Goal: Book appointment/travel/reservation

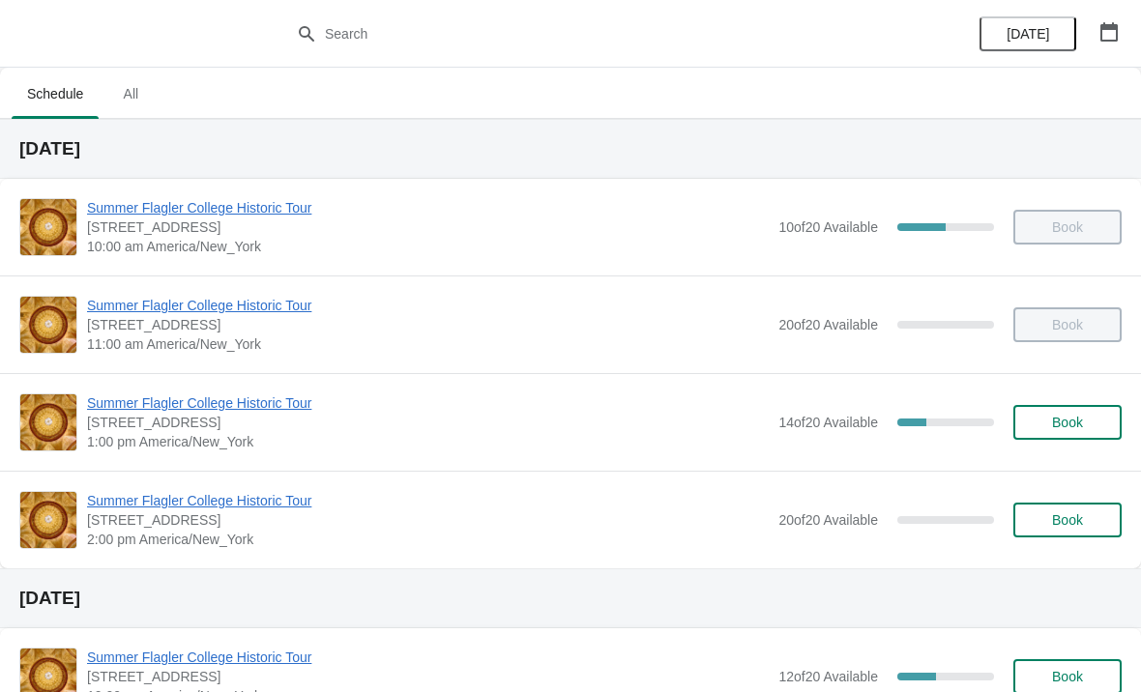
click at [1068, 421] on span "Book" at bounding box center [1067, 422] width 31 height 15
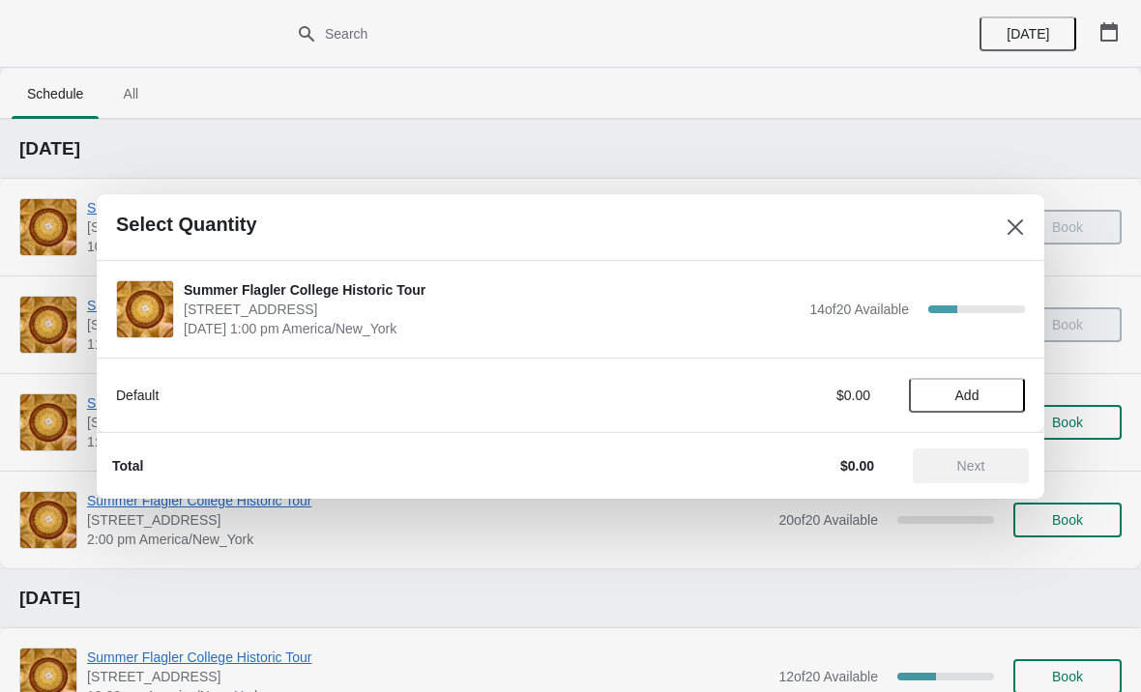
click at [999, 397] on span "Add" at bounding box center [966, 395] width 81 height 15
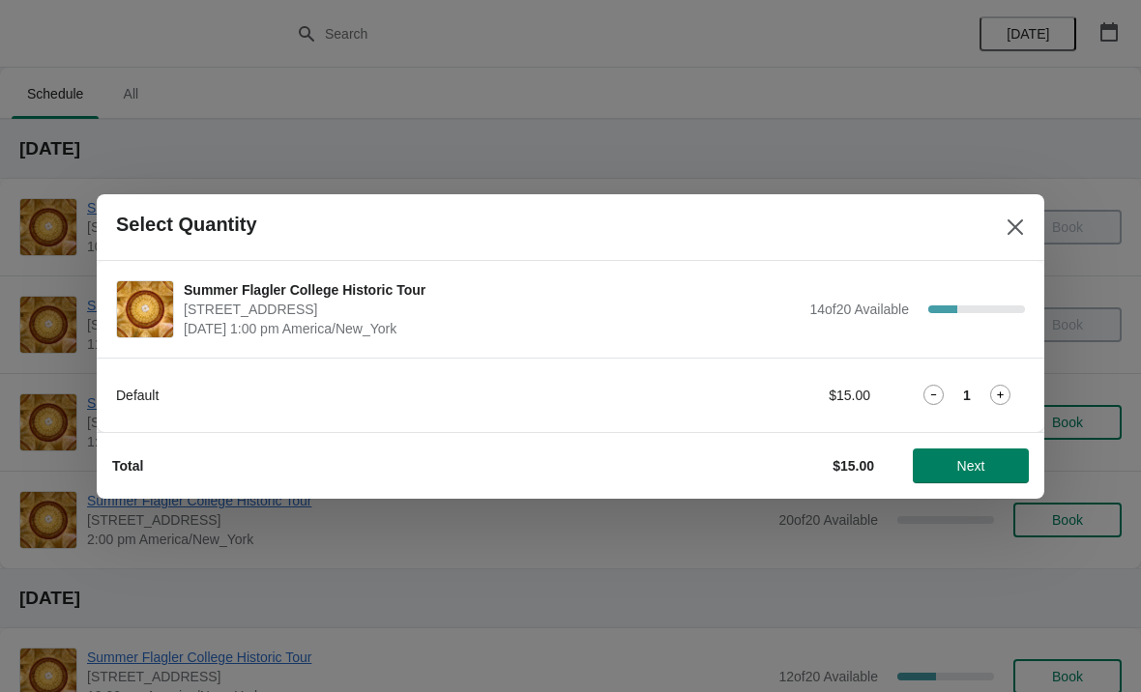
click at [1008, 397] on icon at bounding box center [1000, 395] width 20 height 20
click at [994, 461] on span "Next" at bounding box center [970, 465] width 85 height 15
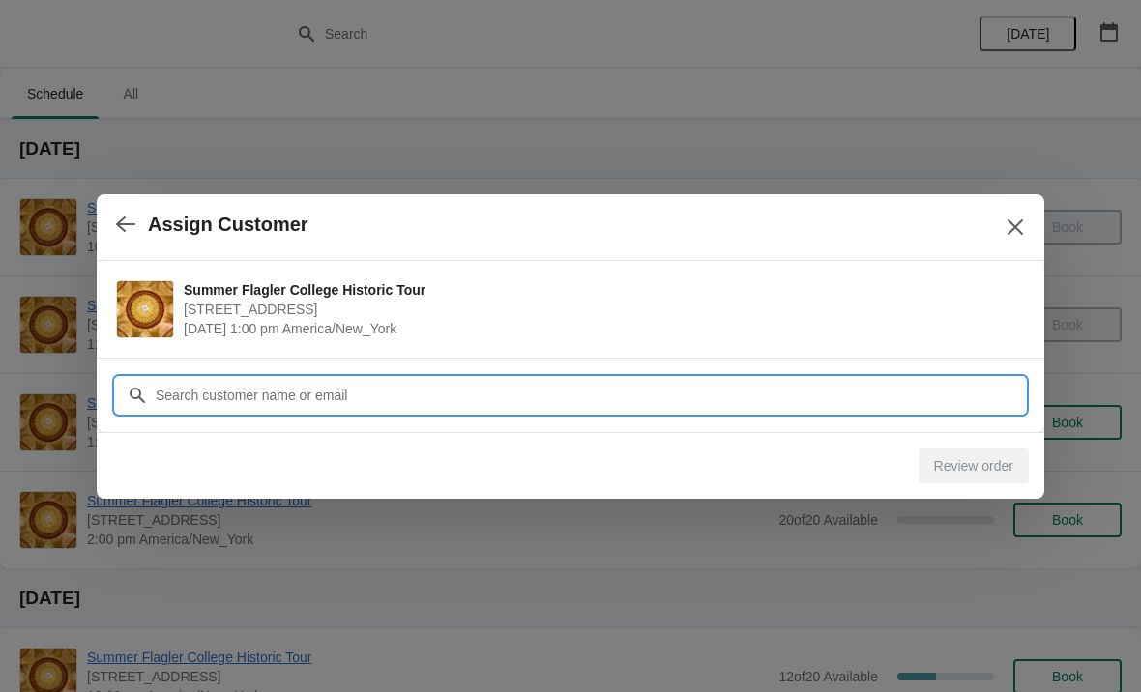
click at [938, 384] on input "Customer" at bounding box center [590, 395] width 870 height 35
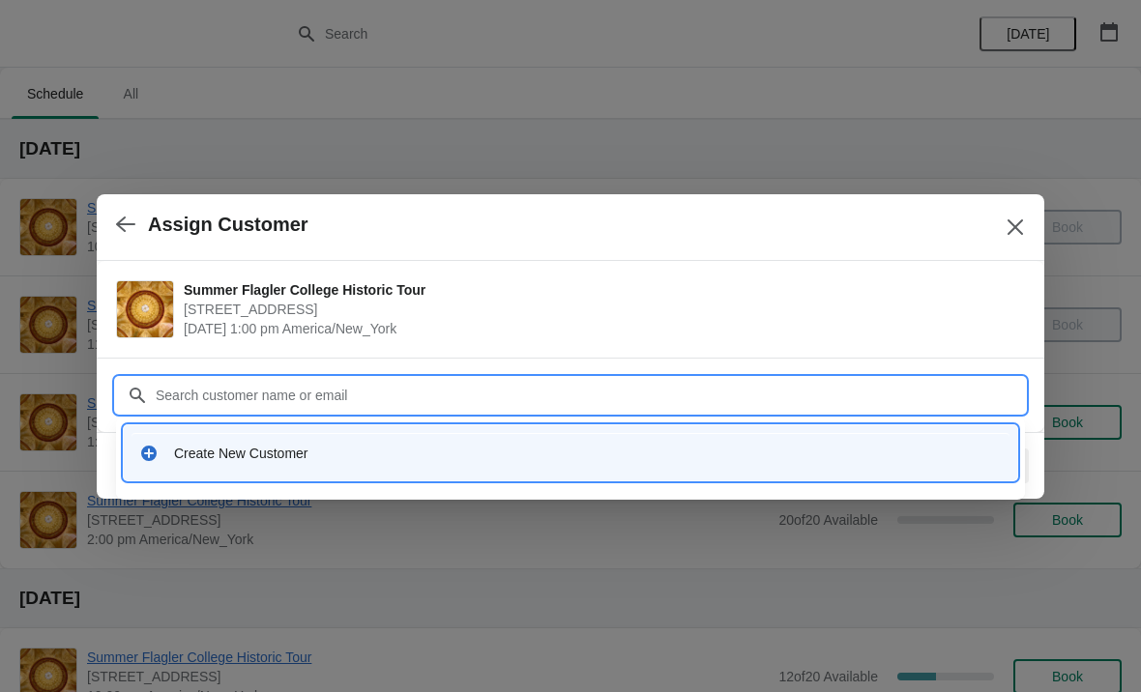
click at [538, 467] on div "Create New Customer" at bounding box center [570, 453] width 878 height 40
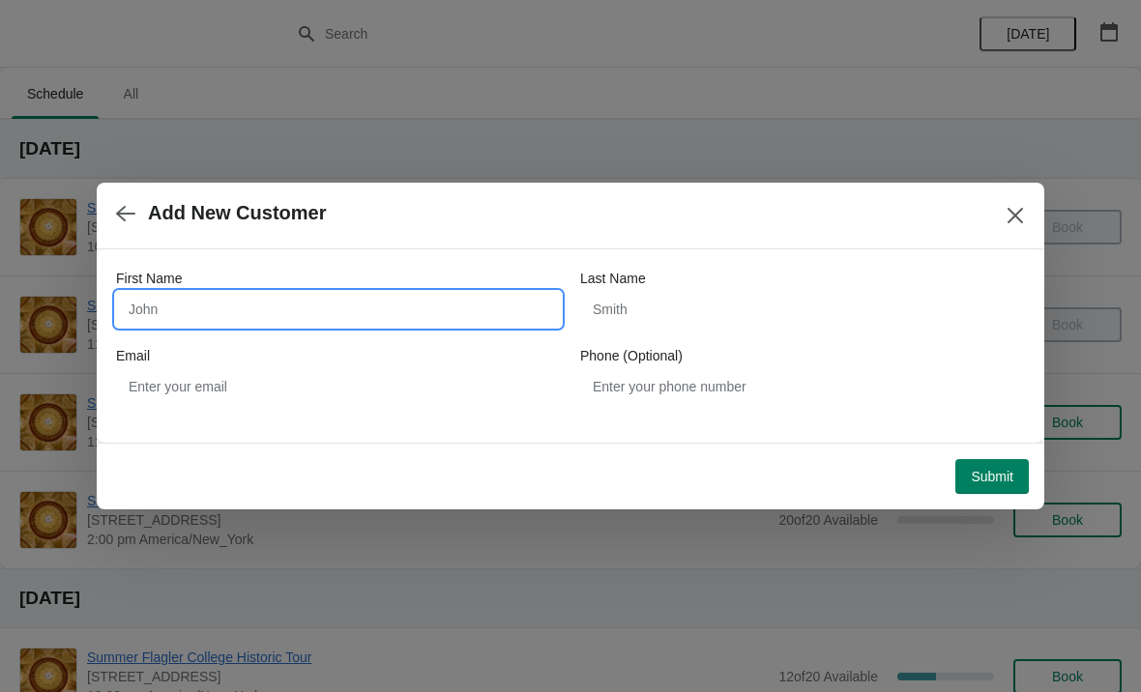
click at [393, 306] on input "First Name" at bounding box center [338, 309] width 445 height 35
type input "Scott"
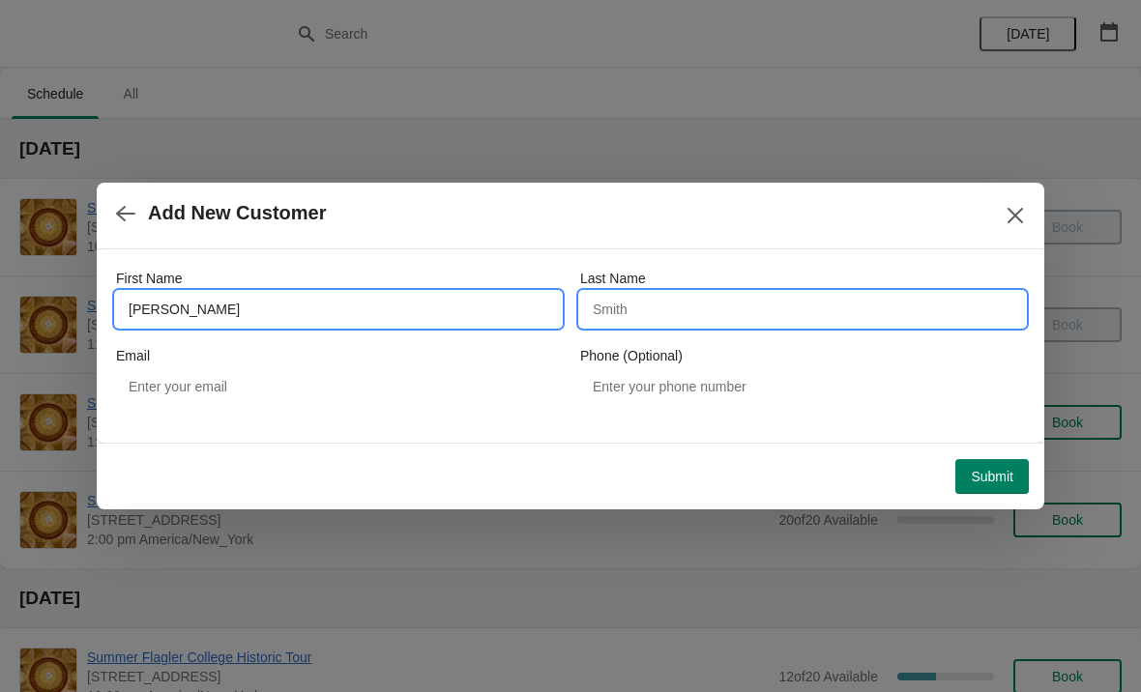
click at [827, 304] on input "Last Name" at bounding box center [802, 309] width 445 height 35
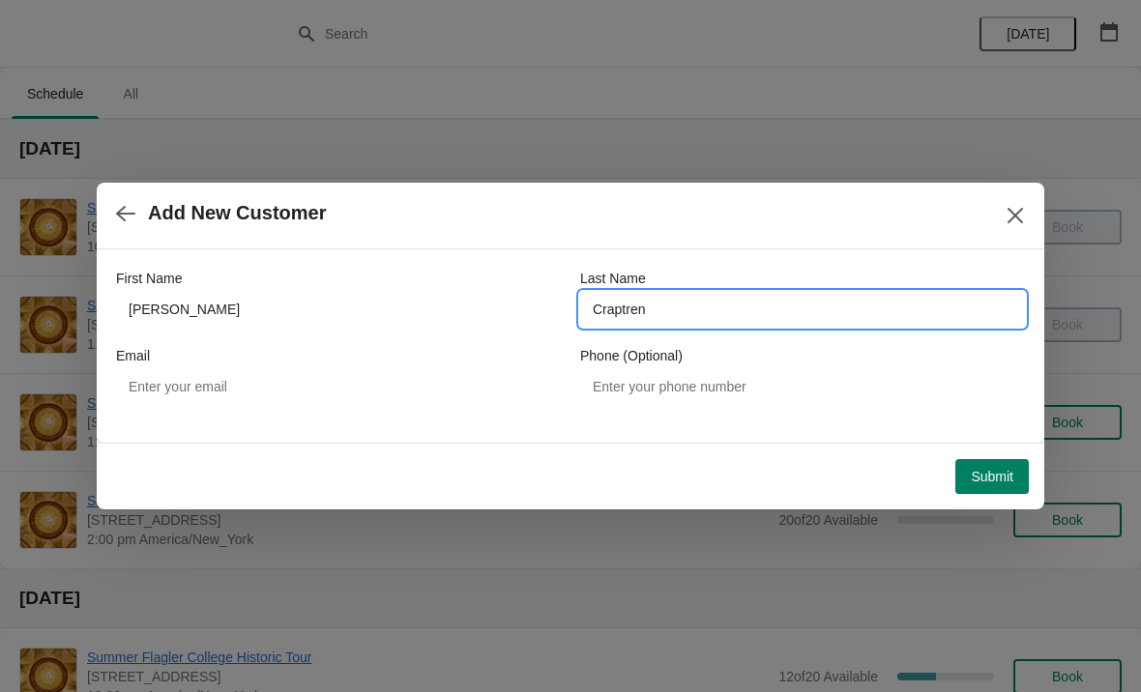
type input "Craptren"
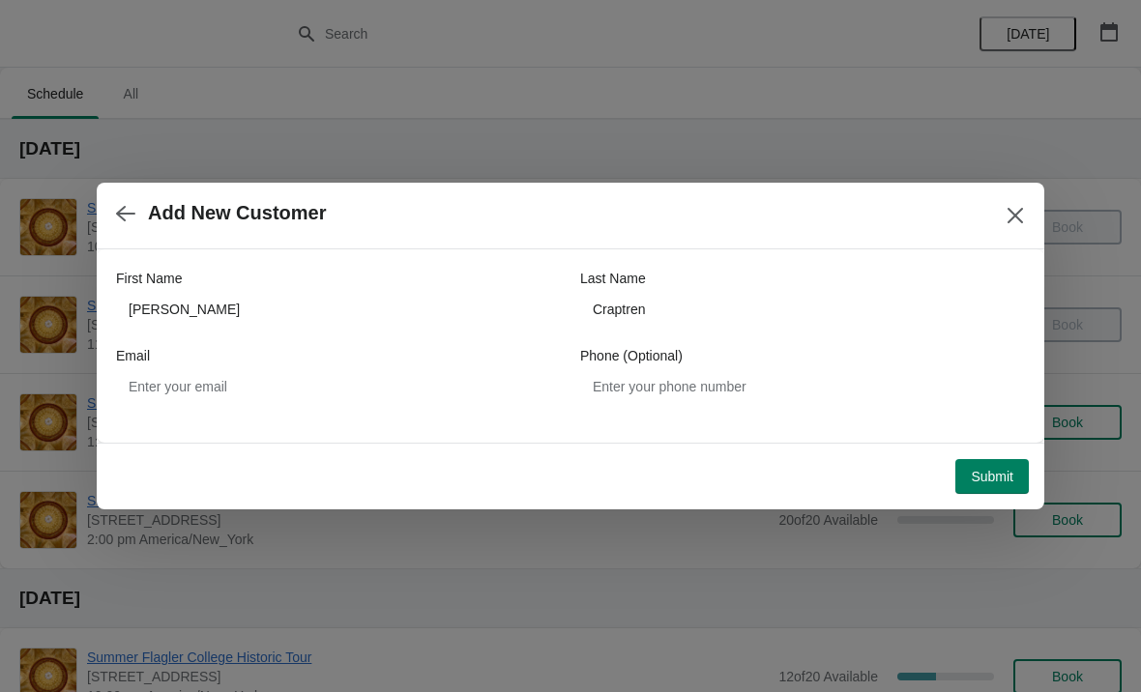
click at [997, 481] on span "Submit" at bounding box center [992, 476] width 43 height 15
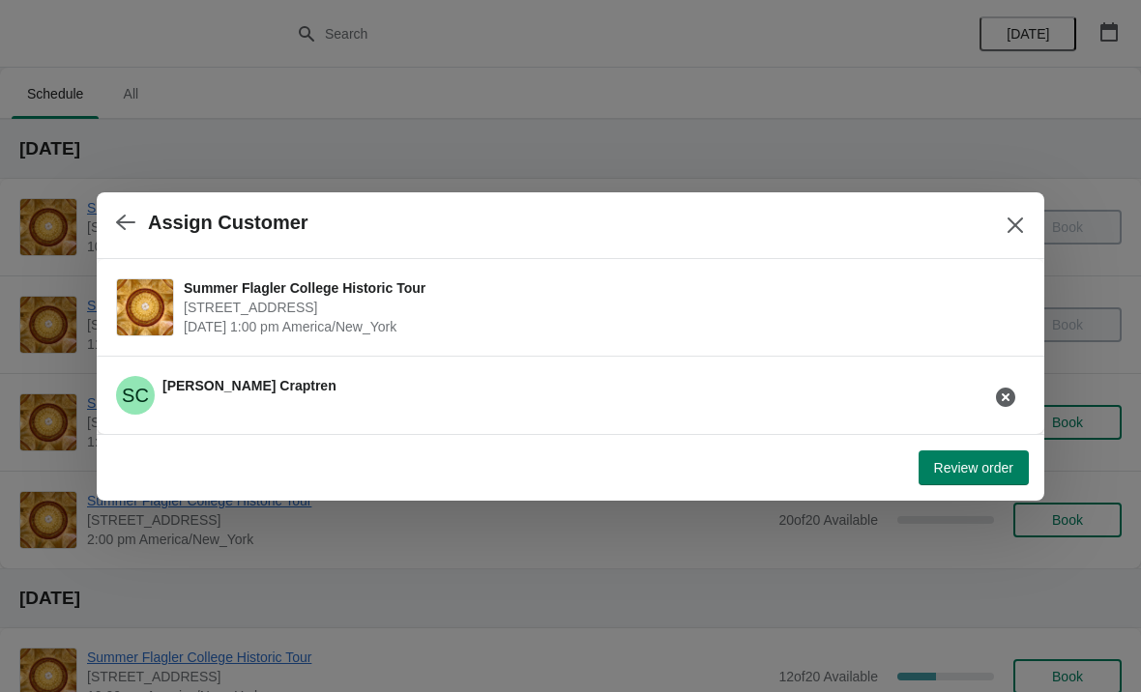
click at [977, 460] on span "Review order" at bounding box center [973, 467] width 79 height 15
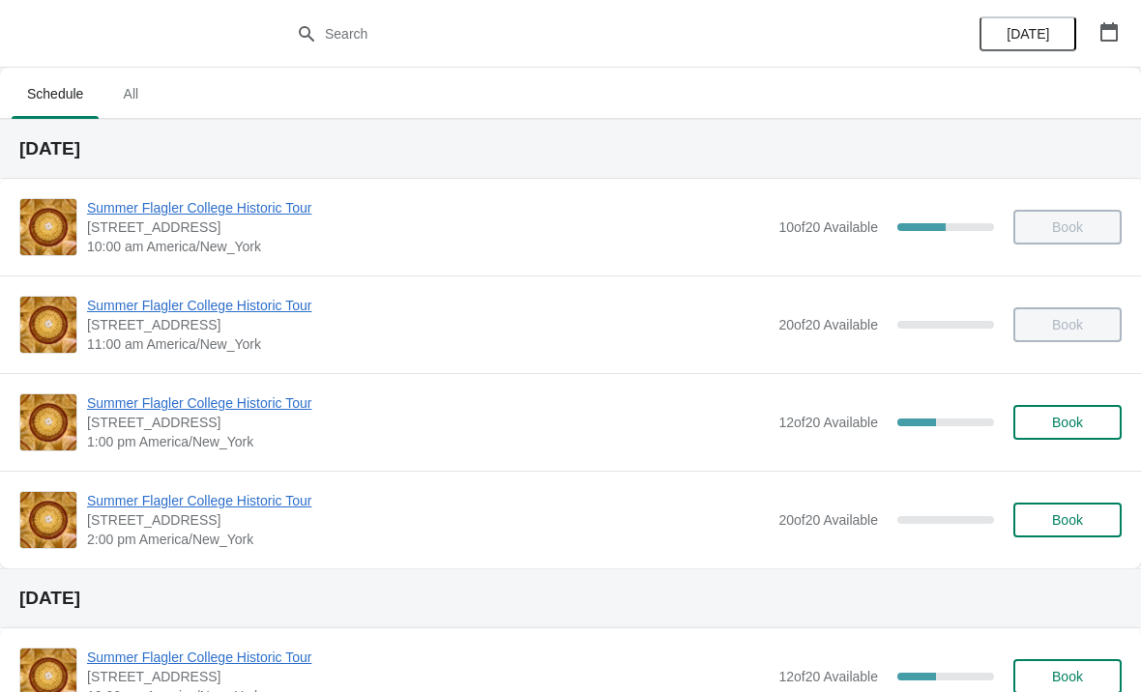
click at [159, 408] on span "Summer Flagler College Historic Tour" at bounding box center [428, 402] width 682 height 19
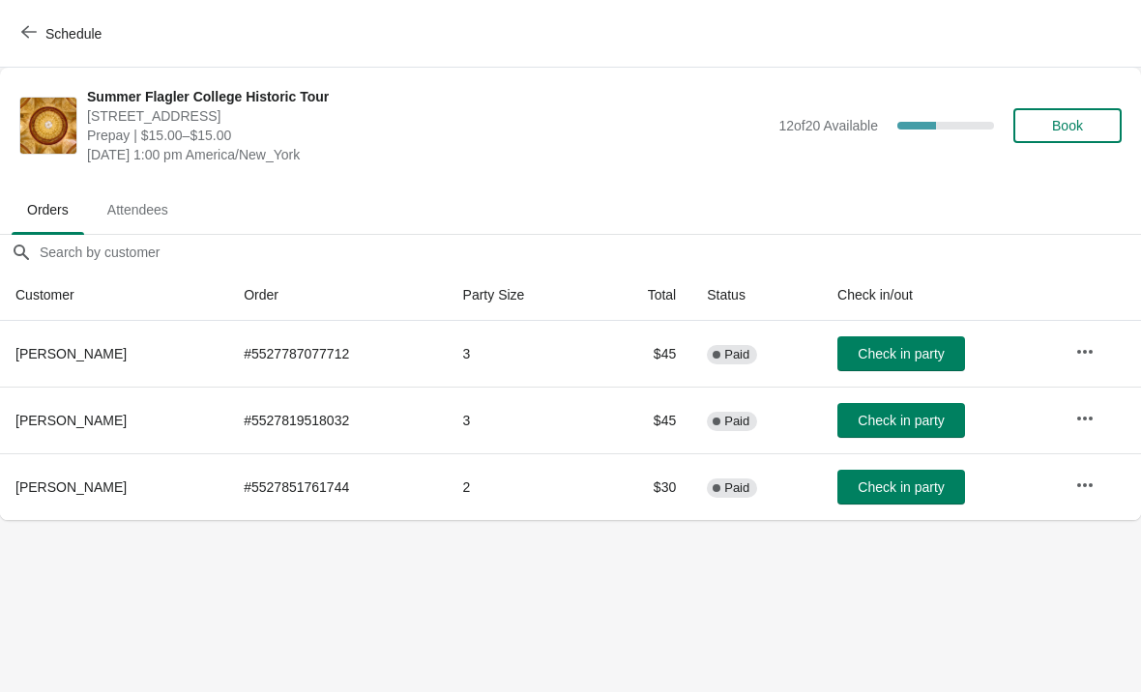
click at [45, 39] on span "Schedule" at bounding box center [73, 33] width 56 height 15
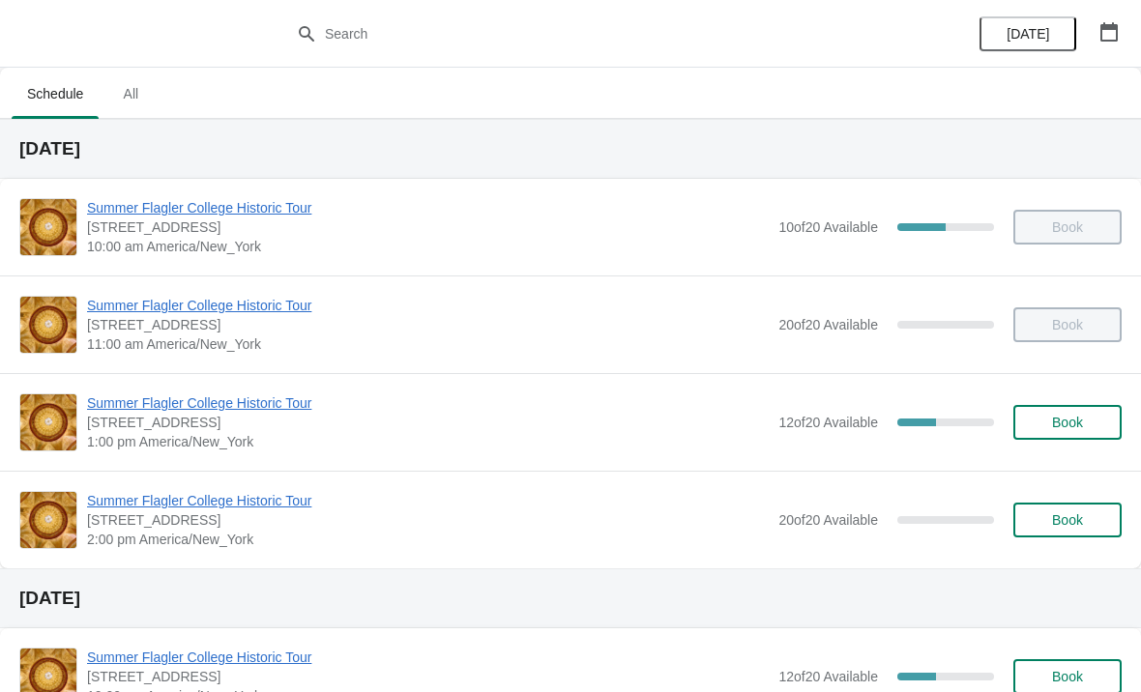
click at [187, 496] on span "Summer Flagler College Historic Tour" at bounding box center [428, 500] width 682 height 19
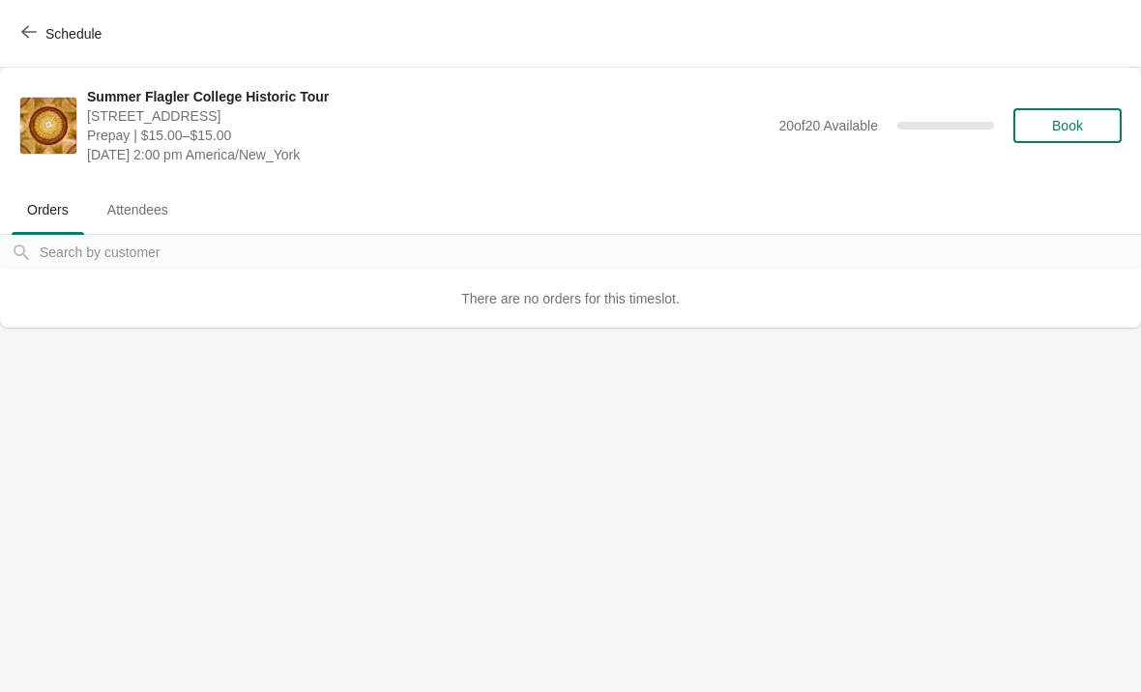
click at [59, 26] on span "Schedule" at bounding box center [73, 33] width 56 height 15
